Goal: Find specific page/section: Find specific page/section

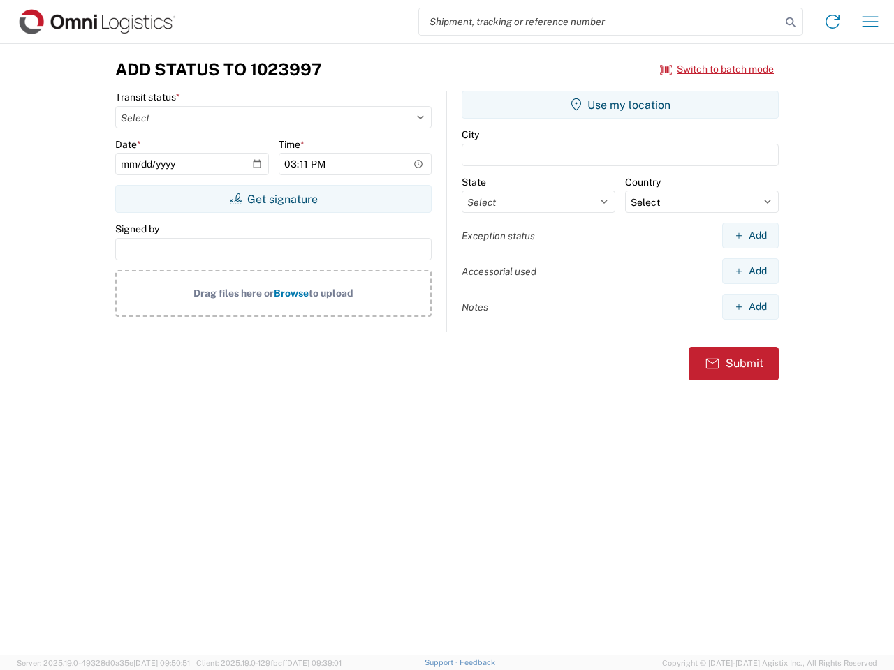
click at [600, 22] on input "search" at bounding box center [600, 21] width 362 height 27
click at [790, 22] on icon at bounding box center [790, 23] width 20 height 20
click at [832, 22] on icon at bounding box center [832, 21] width 22 height 22
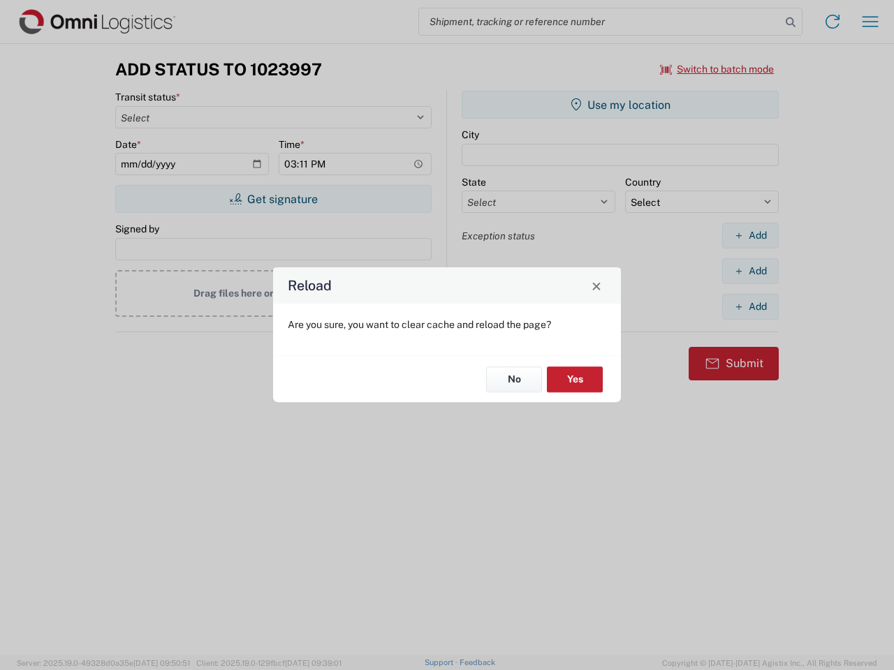
click at [870, 22] on div "Reload Are you sure, you want to clear cache and reload the page? No Yes" at bounding box center [447, 335] width 894 height 670
click at [717, 69] on div "Reload Are you sure, you want to clear cache and reload the page? No Yes" at bounding box center [447, 335] width 894 height 670
click at [273, 199] on div "Reload Are you sure, you want to clear cache and reload the page? No Yes" at bounding box center [447, 335] width 894 height 670
click at [620, 105] on div "Reload Are you sure, you want to clear cache and reload the page? No Yes" at bounding box center [447, 335] width 894 height 670
click at [750, 235] on div "Reload Are you sure, you want to clear cache and reload the page? No Yes" at bounding box center [447, 335] width 894 height 670
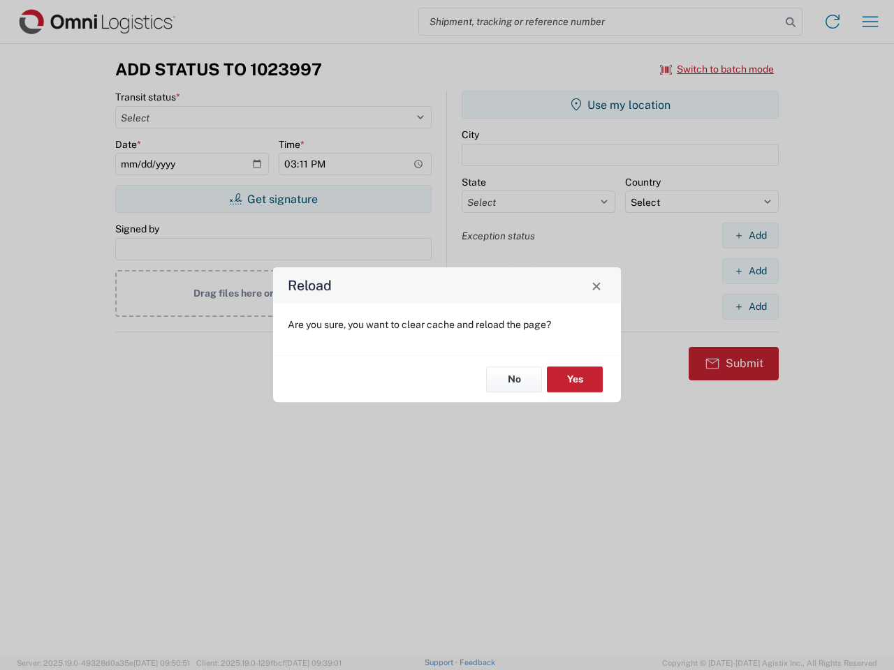
click at [750, 271] on div "Reload Are you sure, you want to clear cache and reload the page? No Yes" at bounding box center [447, 335] width 894 height 670
click at [750, 306] on div "Reload Are you sure, you want to clear cache and reload the page? No Yes" at bounding box center [447, 335] width 894 height 670
